Goal: Task Accomplishment & Management: Complete application form

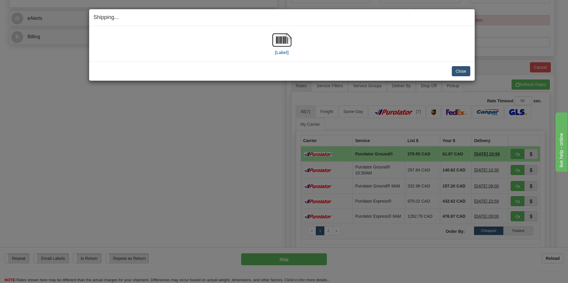
scroll to position [238, 0]
click at [462, 75] on button "Close" at bounding box center [461, 71] width 18 height 10
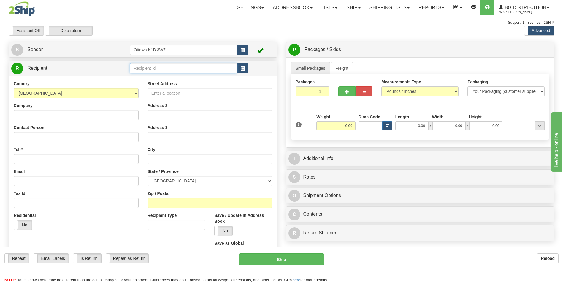
click at [174, 71] on input "text" at bounding box center [183, 68] width 107 height 10
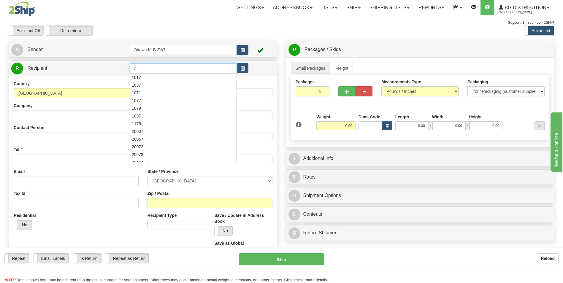
type input "7"
click button "Delete" at bounding box center [0, 0] width 0 height 0
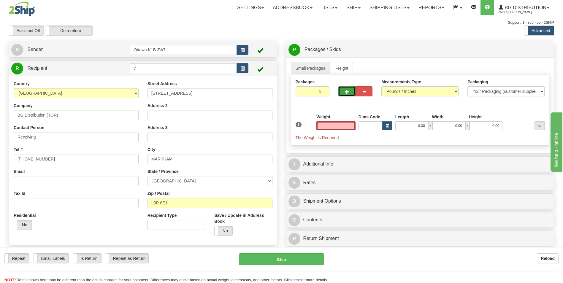
type input "0.00"
click at [344, 90] on button "button" at bounding box center [347, 91] width 17 height 10
click at [343, 93] on button "button" at bounding box center [347, 91] width 17 height 10
click at [344, 93] on button "button" at bounding box center [347, 91] width 17 height 10
click at [348, 90] on span "button" at bounding box center [347, 92] width 4 height 4
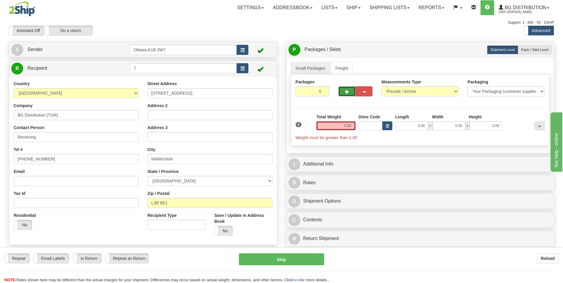
click at [347, 91] on span "button" at bounding box center [347, 92] width 4 height 4
type input "7"
click at [349, 125] on input "0.00" at bounding box center [336, 125] width 39 height 9
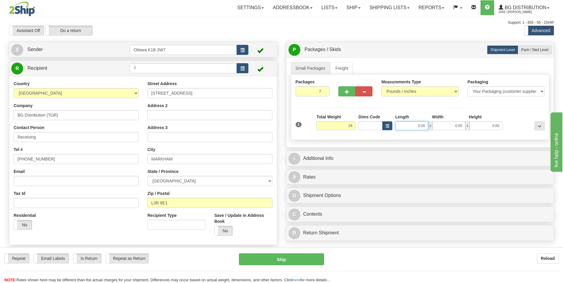
type input "29.00"
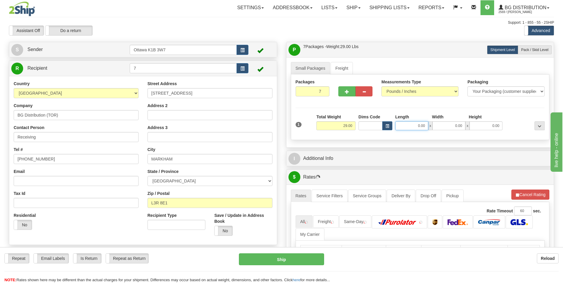
click at [416, 123] on input "0.00" at bounding box center [412, 125] width 33 height 9
type input "13.00"
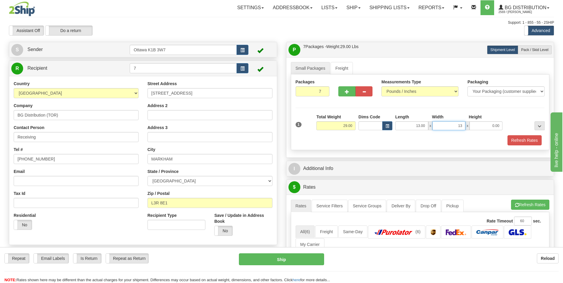
type input "13.00"
click at [335, 144] on div "Refresh Rates" at bounding box center [420, 140] width 252 height 10
drag, startPoint x: 543, startPoint y: 47, endPoint x: 471, endPoint y: 20, distance: 77.6
click at [543, 47] on label "Pack / Skid Level Pack.." at bounding box center [535, 49] width 34 height 9
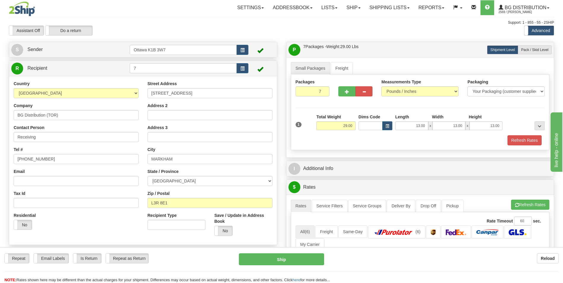
radio input "true"
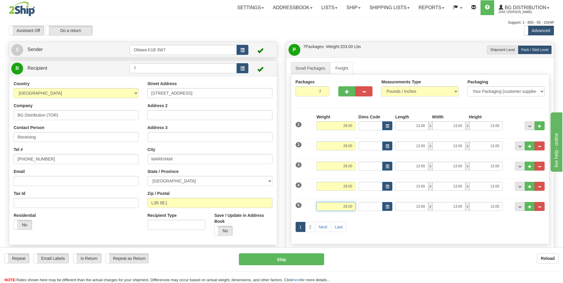
drag, startPoint x: 339, startPoint y: 207, endPoint x: 364, endPoint y: 207, distance: 24.9
click at [362, 207] on div "5 Weight 29.00 Dims Code Length Width Height" at bounding box center [420, 206] width 252 height 20
type input "34.00"
drag, startPoint x: 406, startPoint y: 206, endPoint x: 458, endPoint y: 206, distance: 52.3
click at [458, 206] on div "13.00 x 13.00 x 13.00" at bounding box center [450, 206] width 108 height 9
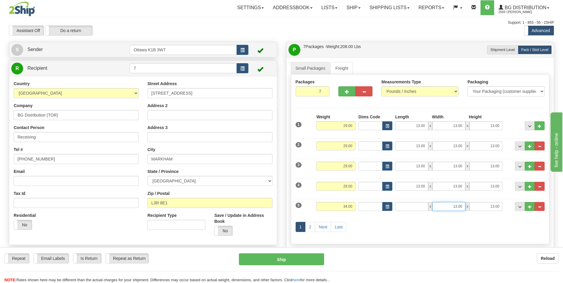
type input "0.00"
drag, startPoint x: 447, startPoint y: 205, endPoint x: 496, endPoint y: 209, distance: 48.6
click at [496, 209] on div "0.00 x 13.00 x 13.00" at bounding box center [450, 206] width 108 height 9
type input "0.00"
drag, startPoint x: 484, startPoint y: 206, endPoint x: 522, endPoint y: 206, distance: 37.4
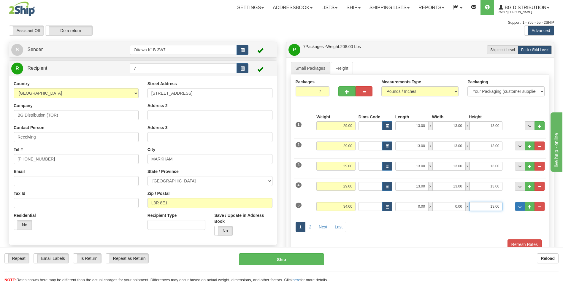
click at [522, 206] on div "5 Weight 34.00 Dims Code Length Width Height" at bounding box center [420, 206] width 252 height 20
type input "0.00"
click at [418, 211] on input "0.00" at bounding box center [412, 206] width 33 height 9
type input "13.00"
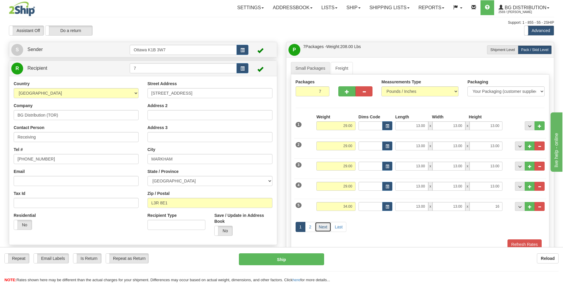
type input "16.00"
click at [323, 226] on link "Next" at bounding box center [323, 227] width 16 height 10
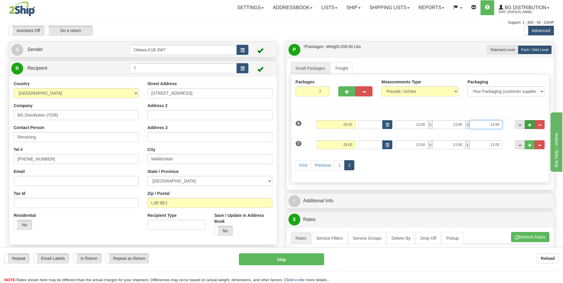
drag, startPoint x: 483, startPoint y: 124, endPoint x: 528, endPoint y: 127, distance: 44.9
click at [528, 127] on div "6 Weight 29.00 Dims Code Length Width Height" at bounding box center [420, 124] width 252 height 20
type input "16.00"
click at [403, 168] on div "First Previous 1 2" at bounding box center [420, 165] width 252 height 23
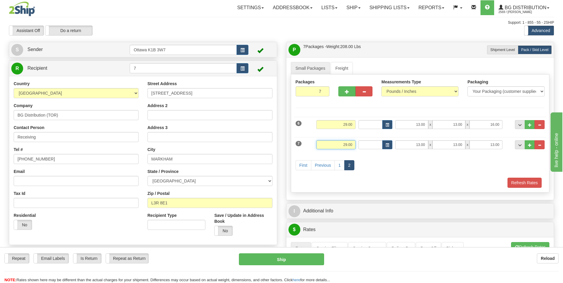
drag, startPoint x: 328, startPoint y: 144, endPoint x: 377, endPoint y: 142, distance: 48.1
click at [374, 142] on div "7 Weight 29.00 Dims Code Length Width Height" at bounding box center [420, 144] width 252 height 20
type input "0.00"
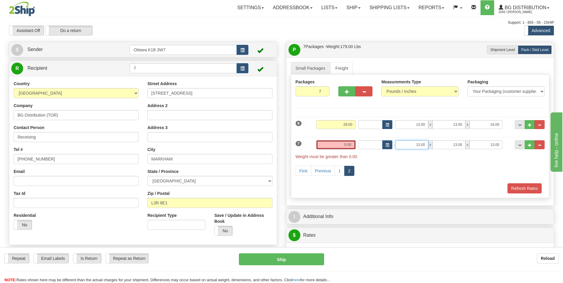
drag, startPoint x: 423, startPoint y: 146, endPoint x: 440, endPoint y: 147, distance: 17.8
click at [440, 147] on div "13.00 x 13.00 x 13.00" at bounding box center [450, 144] width 108 height 9
type input "51.00"
type input "16.00"
type input "2.00"
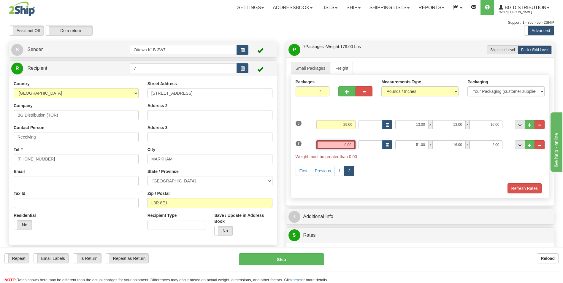
click at [338, 143] on input "0.00" at bounding box center [336, 144] width 39 height 9
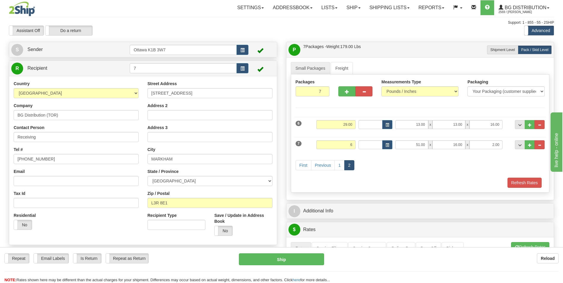
type input "6.00"
drag, startPoint x: 430, startPoint y: 173, endPoint x: 423, endPoint y: 173, distance: 7.1
click at [430, 173] on div "First Previous 1 2" at bounding box center [420, 165] width 252 height 23
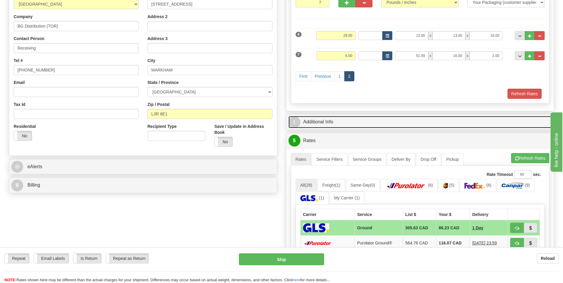
click at [305, 121] on link "I Additional Info" at bounding box center [421, 122] width 264 height 12
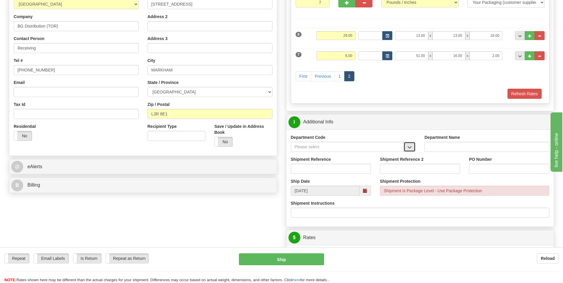
click at [411, 146] on span "button" at bounding box center [410, 148] width 4 height 4
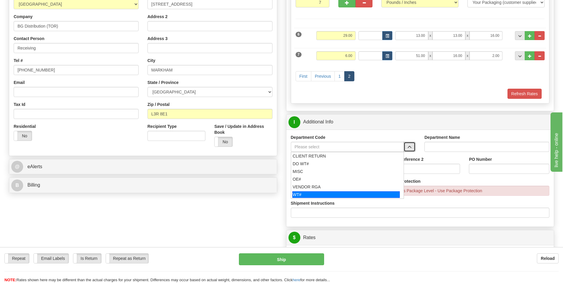
click at [300, 193] on div "WT#" at bounding box center [347, 195] width 108 height 7
type input "WT#"
type input "WAREHOUSE TRANSFERS"
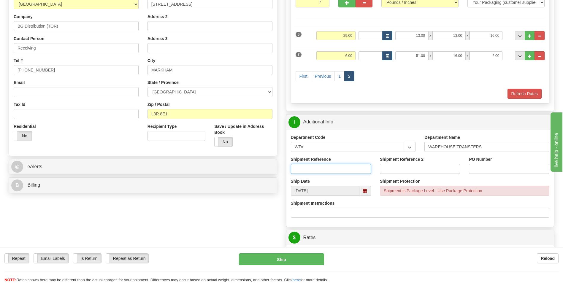
click at [339, 169] on input "Shipment Reference" at bounding box center [331, 169] width 80 height 10
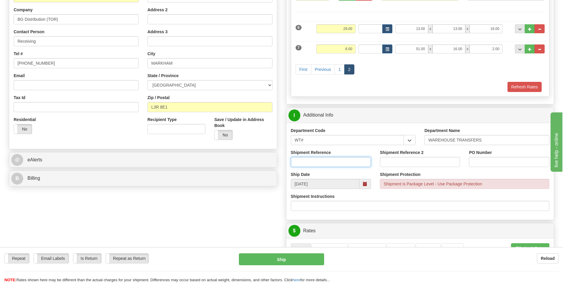
scroll to position [178, 0]
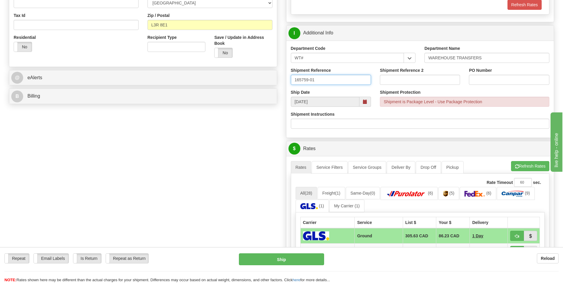
type input "165759-01"
click at [494, 84] on input "PO Number" at bounding box center [509, 80] width 80 height 10
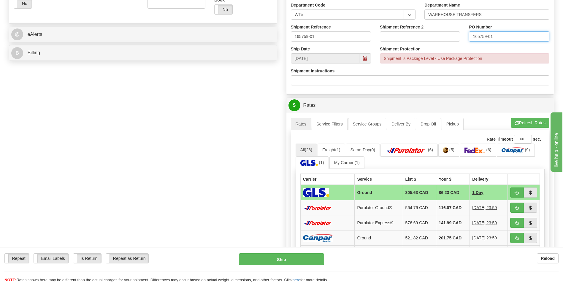
scroll to position [267, 0]
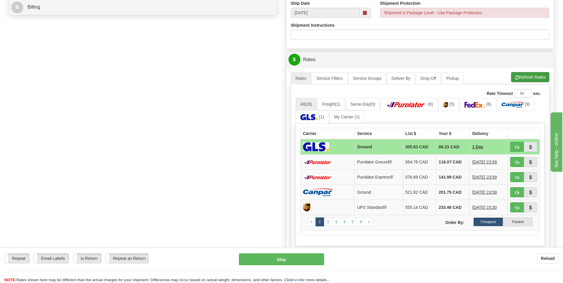
type input "165759-01"
click at [537, 75] on button "Refresh Rates" at bounding box center [530, 77] width 38 height 10
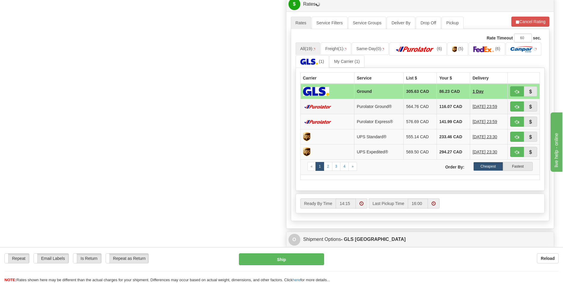
scroll to position [327, 0]
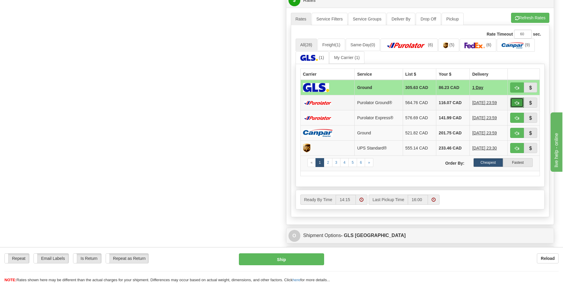
click at [518, 105] on span "button" at bounding box center [517, 103] width 4 height 4
type input "260"
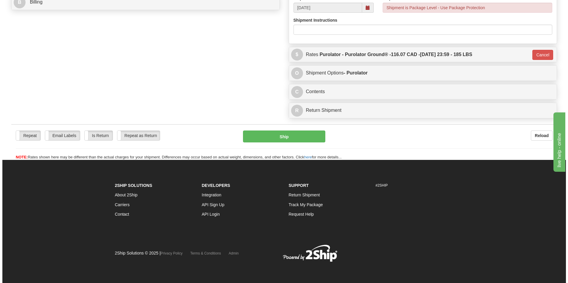
scroll to position [272, 0]
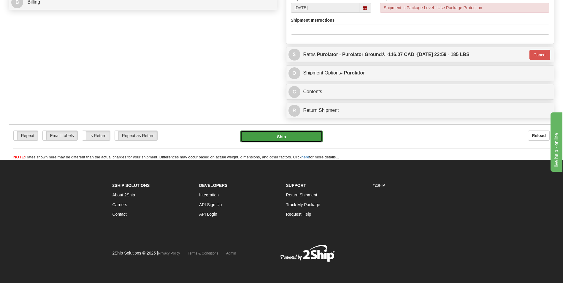
click at [301, 137] on button "Ship" at bounding box center [282, 137] width 82 height 12
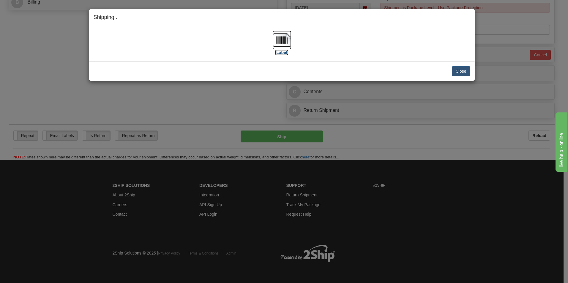
click at [286, 52] on label "[Label]" at bounding box center [282, 53] width 14 height 6
click at [463, 73] on button "Close" at bounding box center [461, 71] width 18 height 10
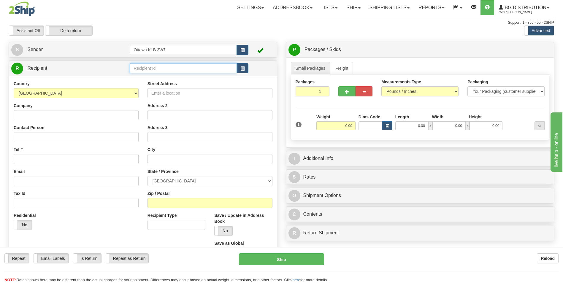
click at [183, 68] on input "text" at bounding box center [183, 68] width 107 height 10
type input "6"
click button "Delete" at bounding box center [0, 0] width 0 height 0
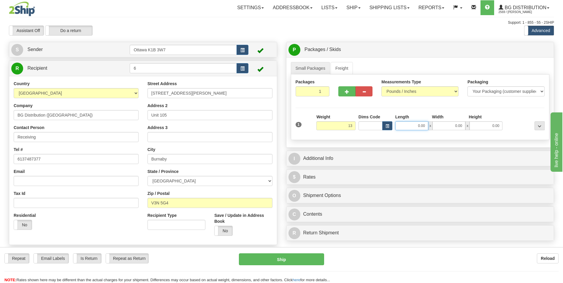
type input "13.00"
drag, startPoint x: 417, startPoint y: 126, endPoint x: 419, endPoint y: 137, distance: 11.8
click at [417, 127] on input "0.00" at bounding box center [412, 125] width 33 height 9
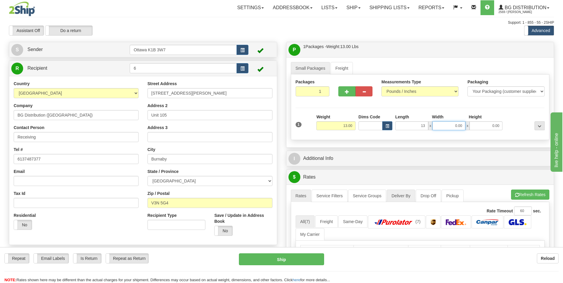
type input "13.00"
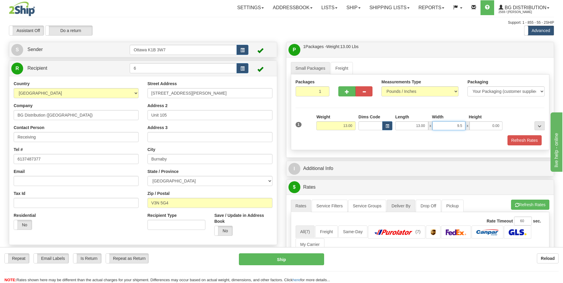
type input "9.50"
type input "7.50"
click at [515, 103] on div "Packages 1 1 Measurements Type" at bounding box center [420, 113] width 259 height 76
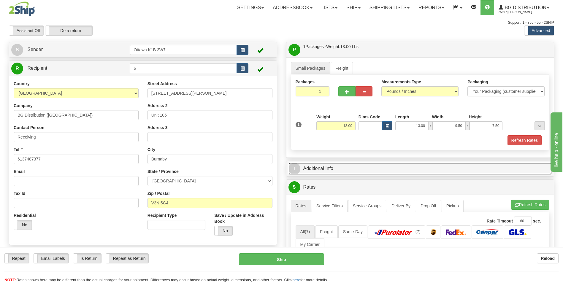
click at [326, 170] on link "I Additional Info" at bounding box center [421, 169] width 264 height 12
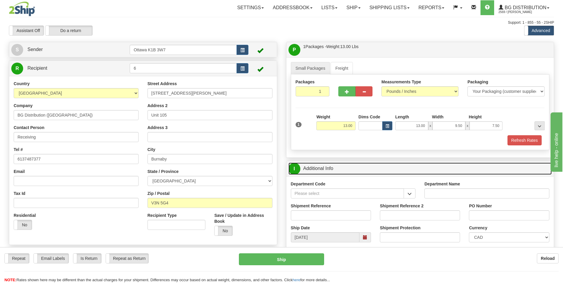
click at [362, 167] on link "I Additional Info" at bounding box center [421, 169] width 264 height 12
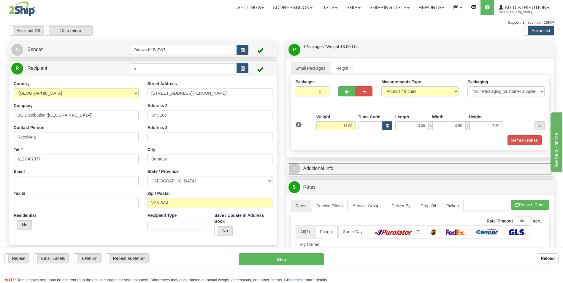
click at [349, 168] on link "I Additional Info" at bounding box center [421, 169] width 264 height 12
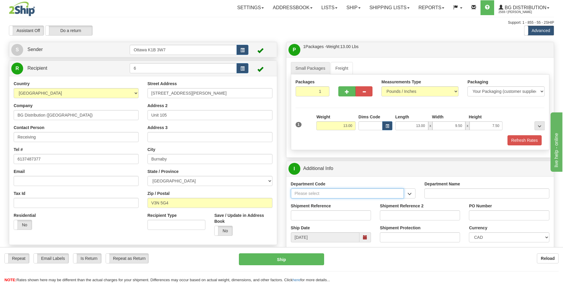
click at [393, 197] on input "Department Code" at bounding box center [347, 194] width 113 height 10
click at [412, 194] on span "button" at bounding box center [410, 194] width 4 height 4
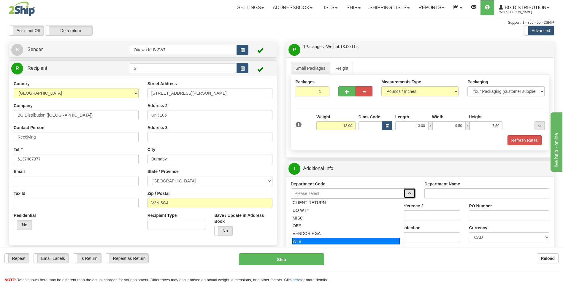
click at [349, 242] on div "WT#" at bounding box center [347, 241] width 108 height 7
type input "WT#"
type input "WAREHOUSE TRANSFERS"
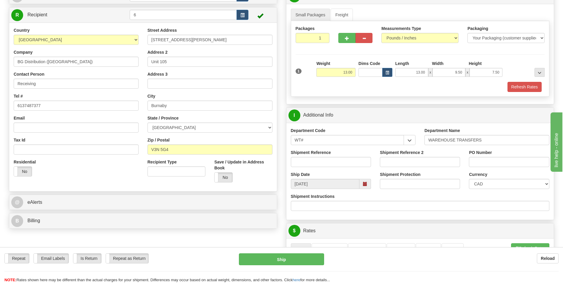
scroll to position [59, 0]
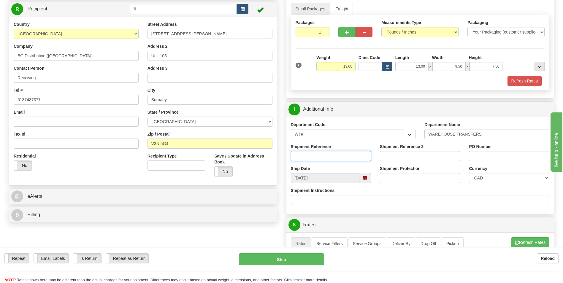
click at [328, 156] on input "Shipment Reference" at bounding box center [331, 156] width 80 height 10
type input "162891-02"
click at [493, 153] on input "PO Number" at bounding box center [509, 156] width 80 height 10
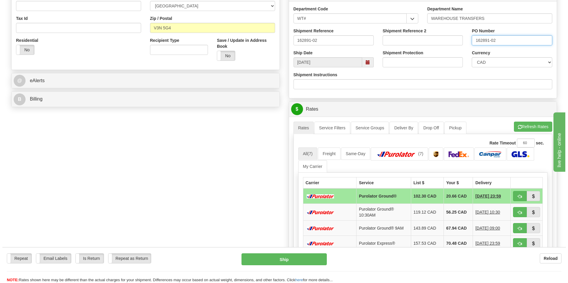
scroll to position [208, 0]
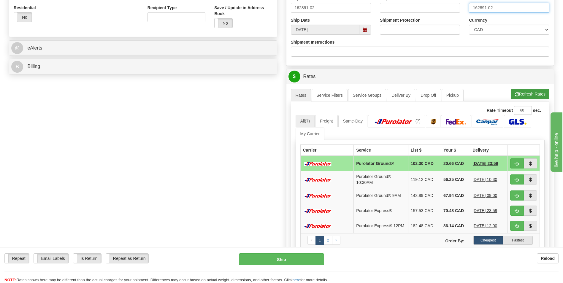
type input "162891-02"
click at [541, 94] on button "Refresh Rates" at bounding box center [530, 94] width 38 height 10
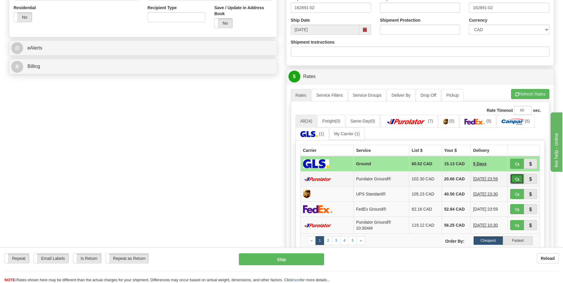
click at [518, 180] on span "button" at bounding box center [517, 180] width 4 height 4
type input "260"
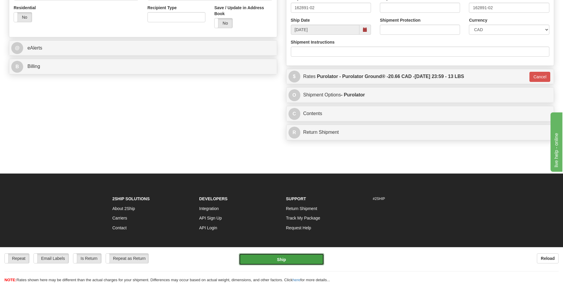
click at [306, 261] on button "Ship" at bounding box center [281, 260] width 85 height 12
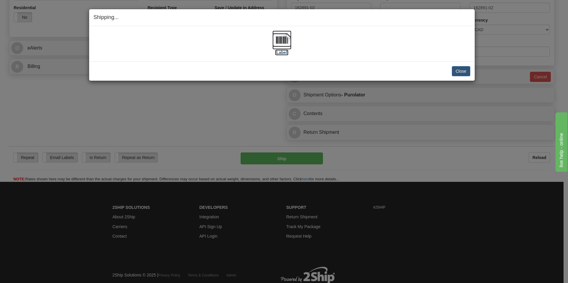
click at [284, 53] on label "[Label]" at bounding box center [282, 53] width 14 height 6
click at [471, 72] on div "Close [PERSON_NAME] Shipment and Quit Pickup Quit Pickup ONLY" at bounding box center [281, 70] width 385 height 19
click at [459, 69] on button "Close" at bounding box center [461, 71] width 18 height 10
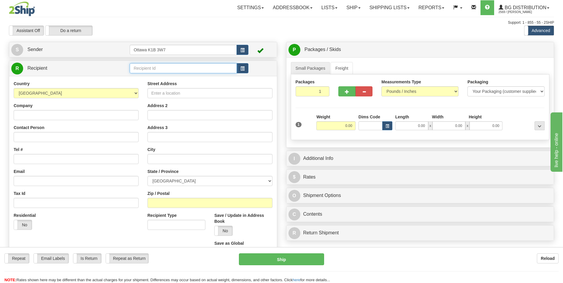
click at [174, 68] on input "text" at bounding box center [183, 68] width 107 height 10
click at [171, 77] on div "910796" at bounding box center [182, 77] width 101 height 7
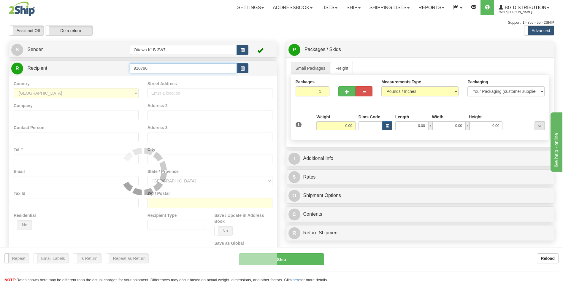
type input "910796"
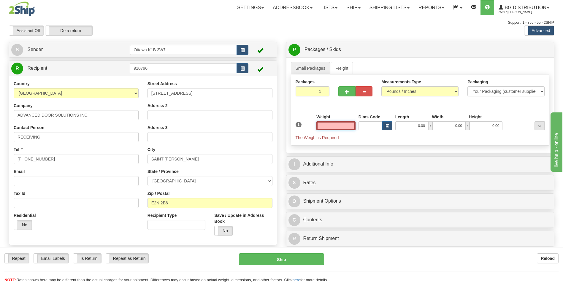
click at [342, 126] on input "text" at bounding box center [336, 125] width 39 height 9
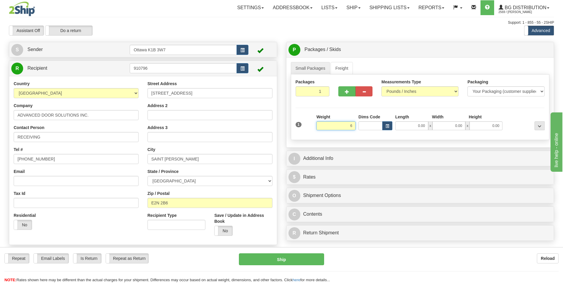
click button "Delete" at bounding box center [0, 0] width 0 height 0
type input "6.00"
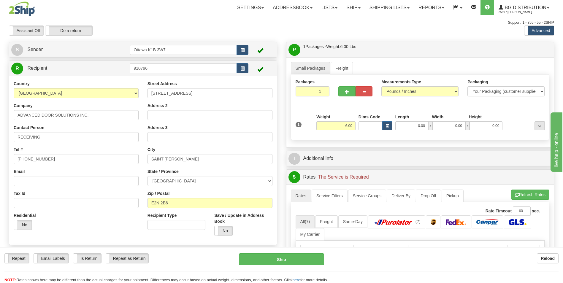
click at [417, 121] on div "Length" at bounding box center [412, 117] width 37 height 7
click at [413, 126] on input "0.00" at bounding box center [412, 125] width 33 height 9
type input "8.00"
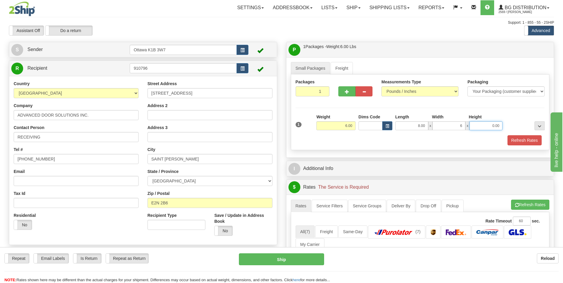
type input "6.00"
drag, startPoint x: 362, startPoint y: 146, endPoint x: 338, endPoint y: 150, distance: 24.7
click at [362, 146] on div "Packages 1 1 Measurements Type" at bounding box center [420, 113] width 259 height 76
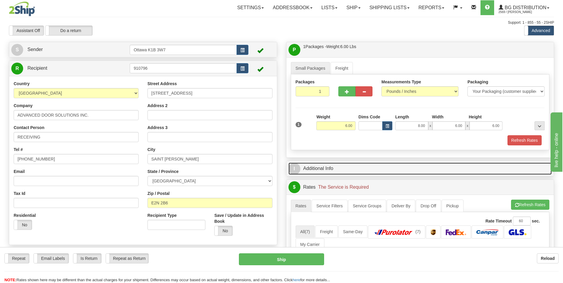
click at [332, 167] on link "I Additional Info" at bounding box center [421, 169] width 264 height 12
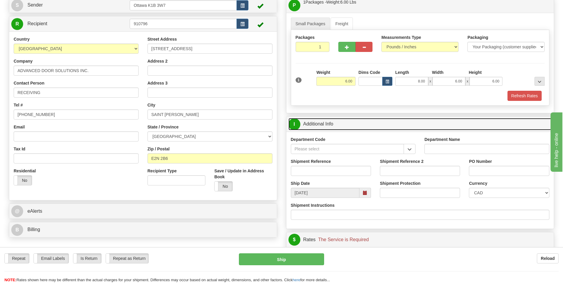
scroll to position [59, 0]
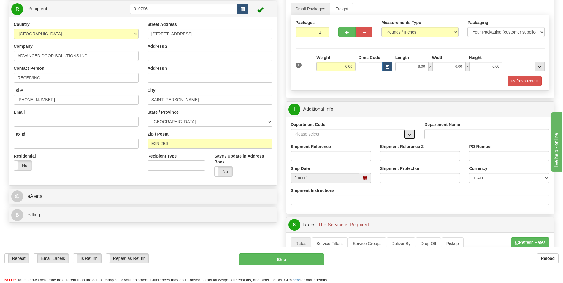
click at [410, 134] on span "button" at bounding box center [410, 135] width 4 height 4
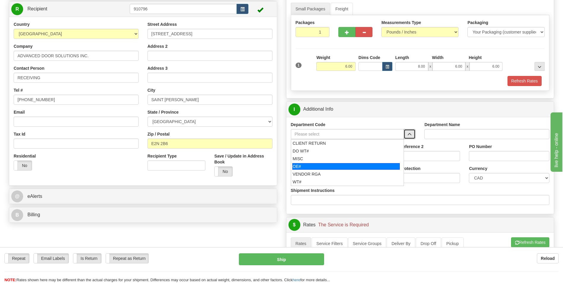
click at [336, 168] on div "OE#" at bounding box center [347, 166] width 108 height 7
type input "OE#"
type input "ORDERS"
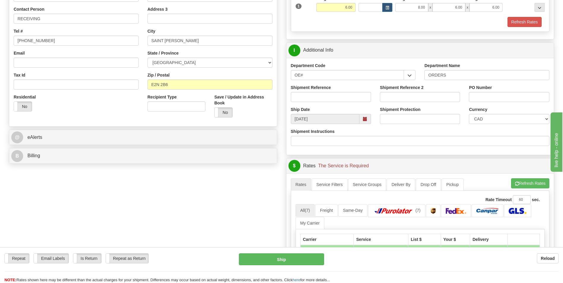
scroll to position [119, 0]
click at [325, 97] on input "Shipment Reference" at bounding box center [331, 97] width 80 height 10
type input "10204176-00"
click at [491, 94] on input "PO Number" at bounding box center [509, 97] width 80 height 10
type input "2622"
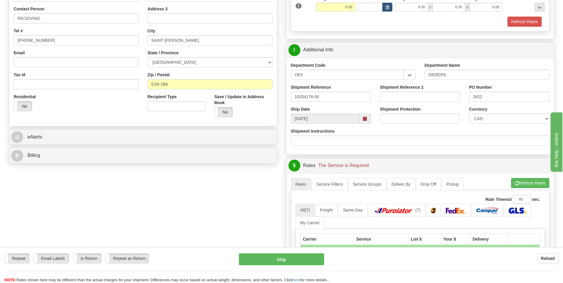
click at [212, 196] on div "Create a label for the return Create Pickup Without Label S" at bounding box center [281, 187] width 554 height 528
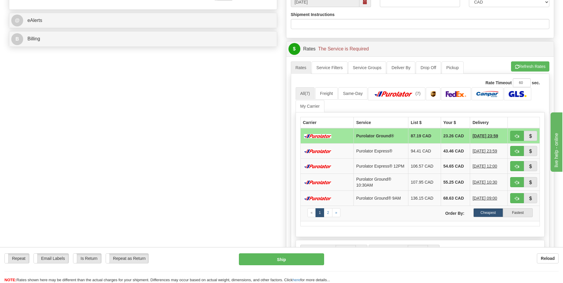
scroll to position [238, 0]
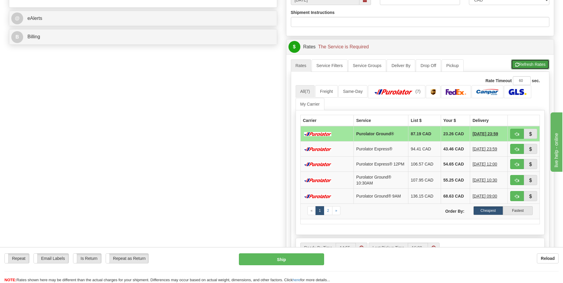
click at [533, 64] on button "Refresh Rates" at bounding box center [530, 64] width 38 height 10
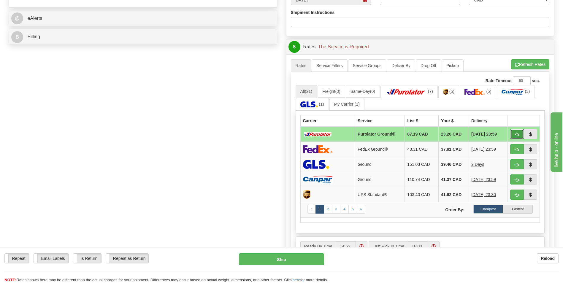
click at [518, 134] on span "button" at bounding box center [517, 135] width 4 height 4
type input "260"
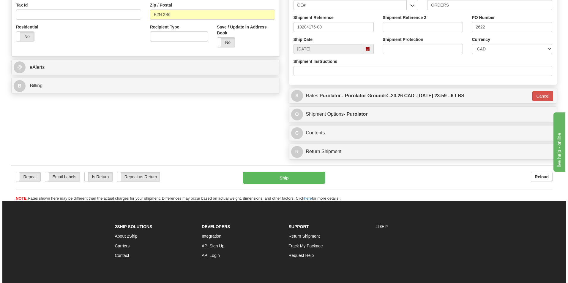
scroll to position [200, 0]
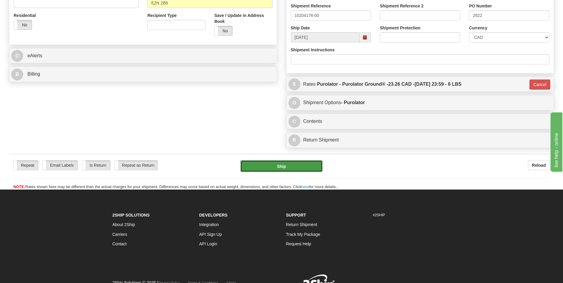
click at [283, 165] on button "Ship" at bounding box center [282, 166] width 82 height 12
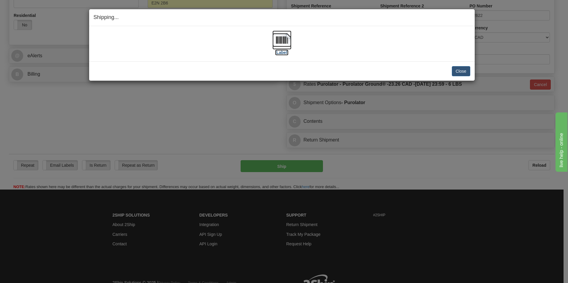
click at [285, 52] on label "[Label]" at bounding box center [282, 53] width 14 height 6
